Goal: Obtain resource: Obtain resource

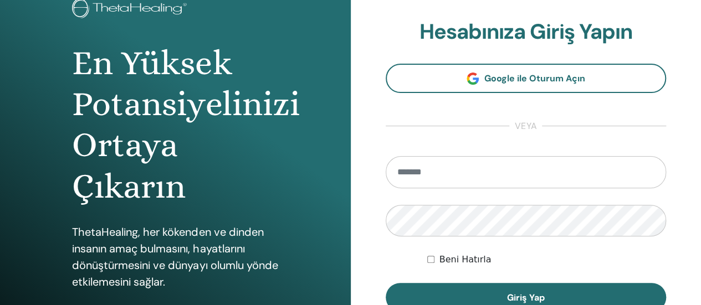
scroll to position [130, 0]
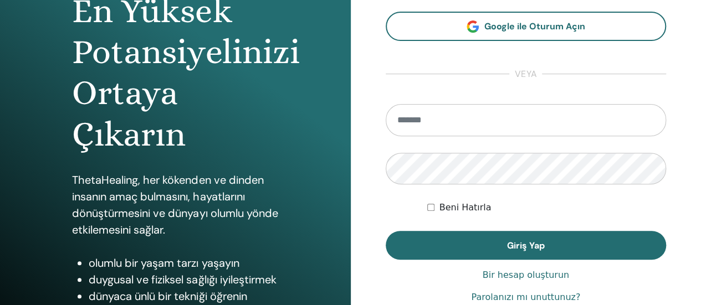
type input "**********"
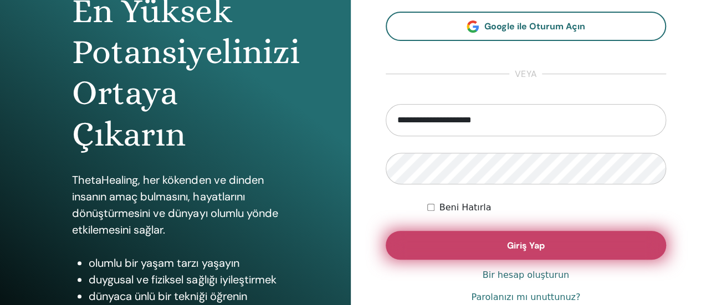
click at [562, 250] on button "Giriş Yap" at bounding box center [526, 245] width 281 height 29
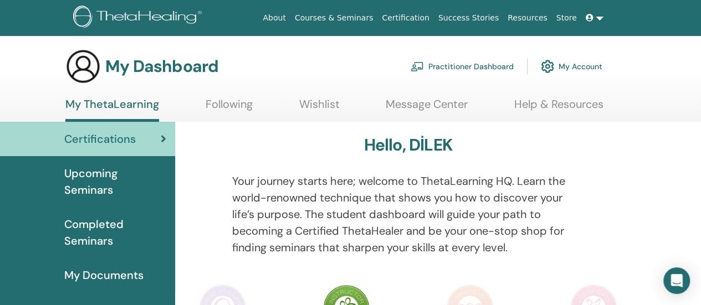
click at [600, 18] on link at bounding box center [594, 18] width 27 height 20
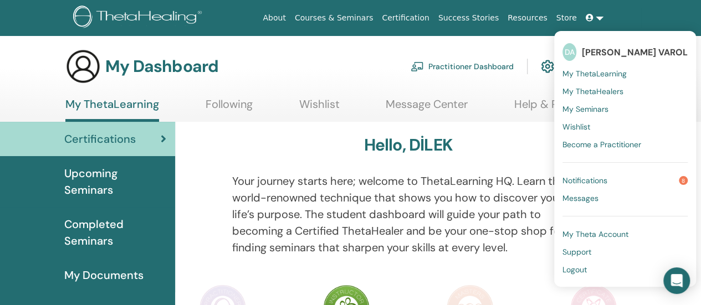
click at [265, 261] on div "Your journey starts here; welcome to ThetaLearning HQ. Learn the world-renowned…" at bounding box center [408, 221] width 369 height 96
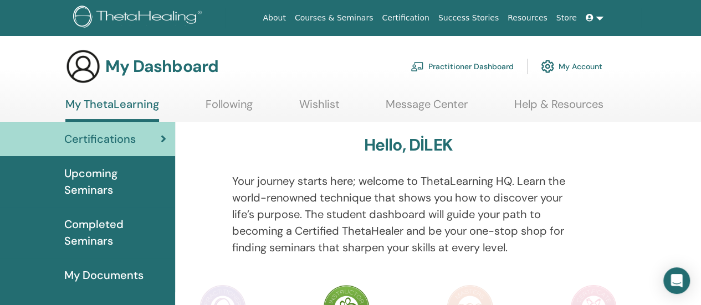
click at [151, 136] on div "Certifications" at bounding box center [87, 139] width 157 height 17
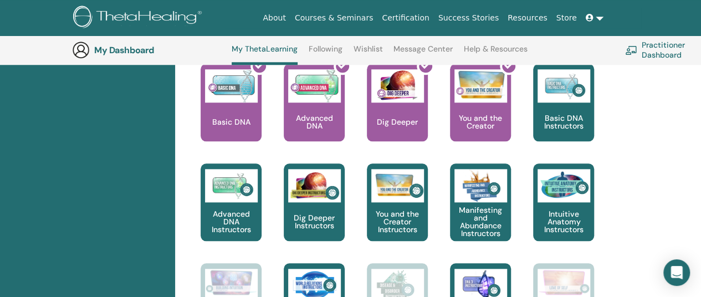
scroll to position [503, 0]
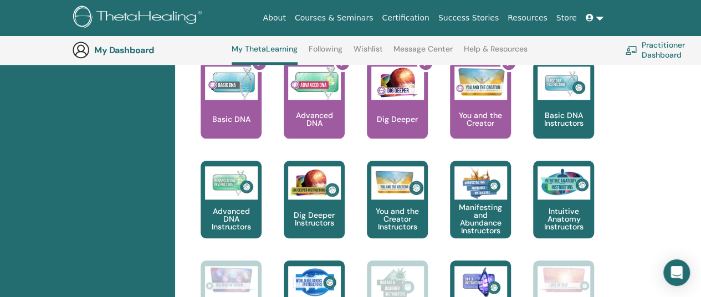
click at [490, 121] on div at bounding box center [486, 104] width 61 height 100
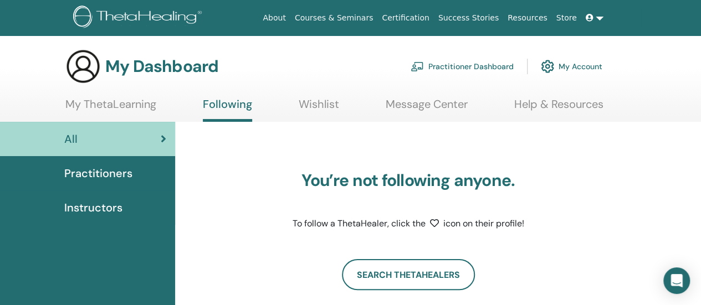
click at [551, 64] on img at bounding box center [547, 66] width 13 height 19
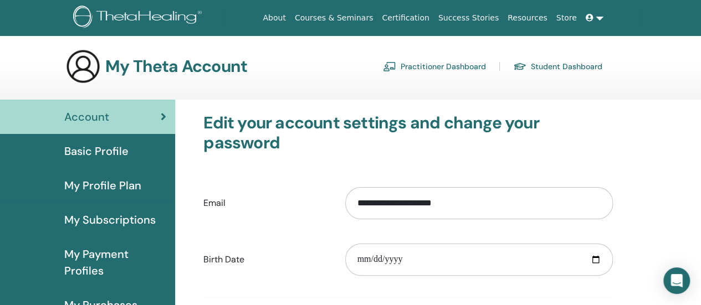
click at [369, 17] on link "Courses & Seminars" at bounding box center [334, 18] width 88 height 20
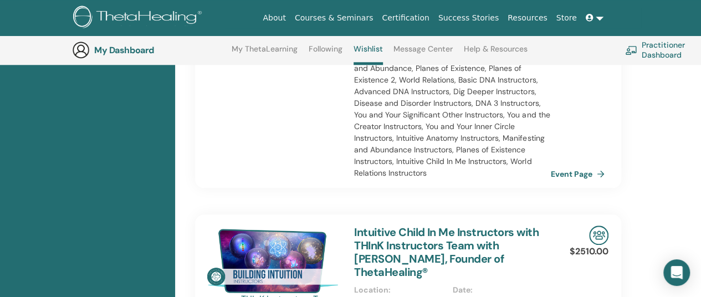
scroll to position [569, 0]
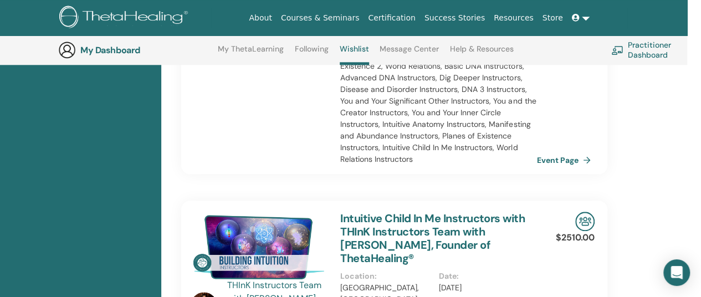
click at [230, 168] on div "THInK Instructors Team with Vianna Stibal, Founder of ThetaHealing® register no…" at bounding box center [394, 293] width 426 height 985
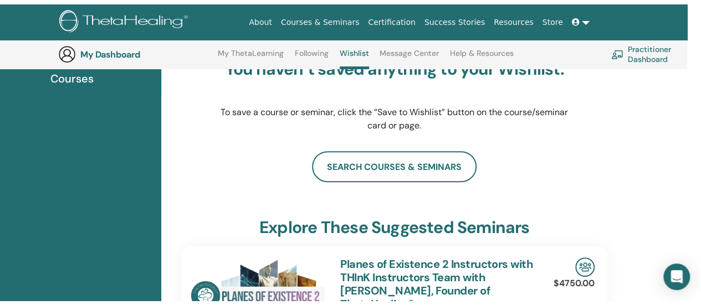
scroll to position [0, 0]
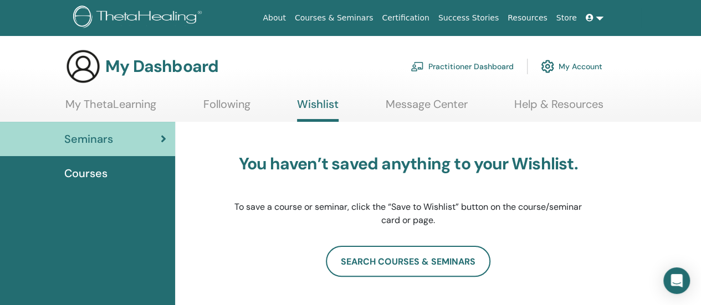
click at [125, 105] on link "My ThetaLearning" at bounding box center [110, 108] width 91 height 22
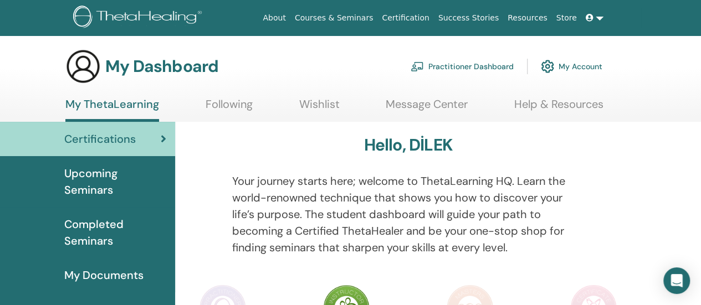
click at [101, 171] on span "Upcoming Seminars" at bounding box center [115, 181] width 102 height 33
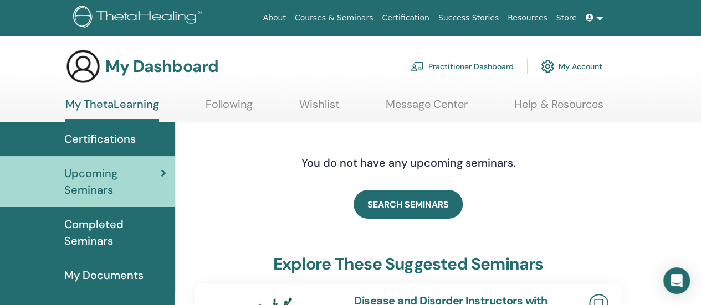
click at [94, 273] on span "My Documents" at bounding box center [103, 275] width 79 height 17
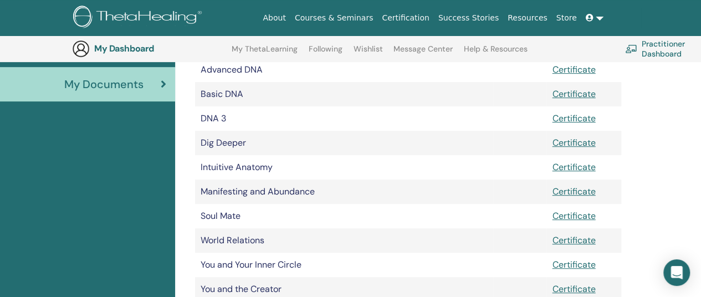
scroll to position [216, 0]
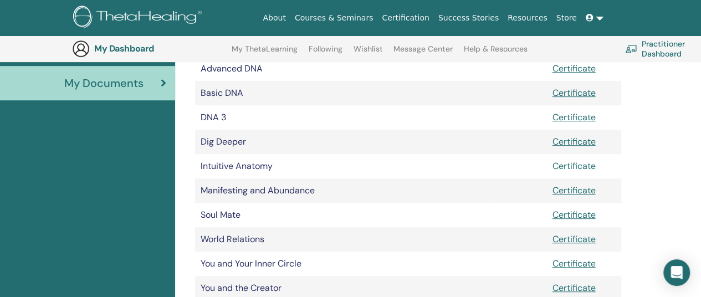
click at [559, 165] on link "Certificate" at bounding box center [573, 166] width 43 height 12
click at [576, 286] on link "Certificate" at bounding box center [573, 288] width 43 height 12
click at [577, 262] on link "Certificate" at bounding box center [573, 264] width 43 height 12
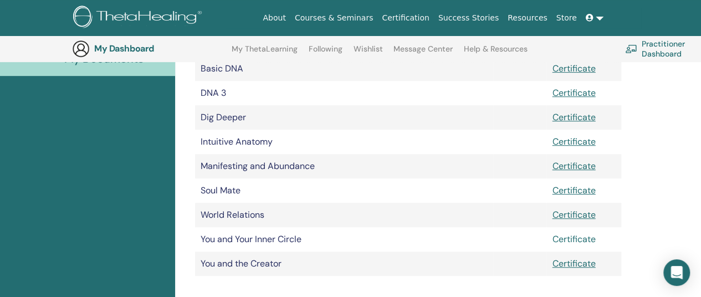
scroll to position [235, 0]
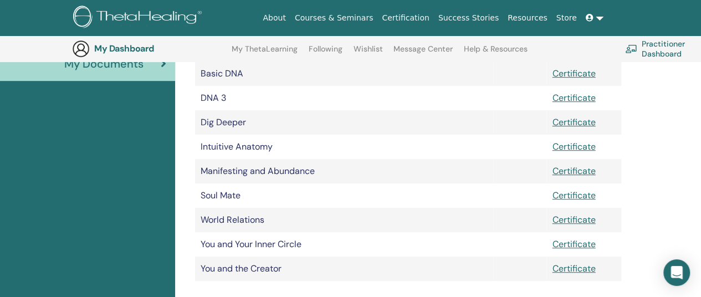
click at [652, 137] on div "My Documents Document Manuals Certificates Advanced DNA Certificate Basic DNA C…" at bounding box center [438, 163] width 526 height 506
click at [585, 266] on link "Certificate" at bounding box center [573, 269] width 43 height 12
